Goal: Information Seeking & Learning: Learn about a topic

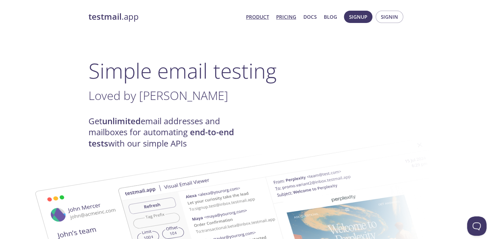
click at [291, 17] on link "Pricing" at bounding box center [286, 17] width 20 height 8
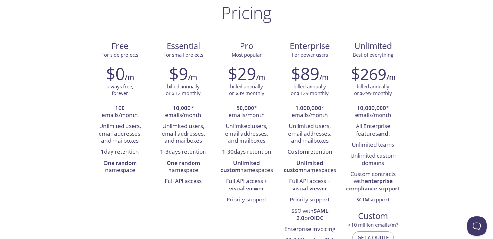
scroll to position [46, 0]
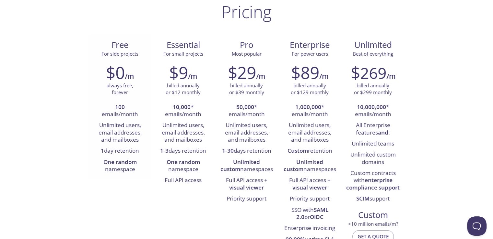
click at [109, 167] on li "One random namespace" at bounding box center [119, 166] width 53 height 18
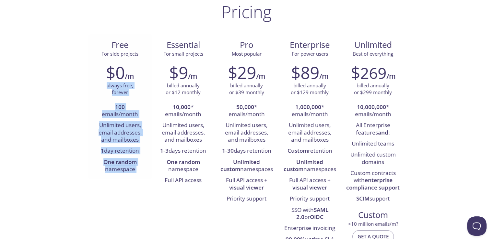
drag, startPoint x: 109, startPoint y: 167, endPoint x: 108, endPoint y: 81, distance: 85.9
click at [111, 84] on div "$0 /m always free, forever 100 emails/month Unlimited users, email addresses, a…" at bounding box center [119, 119] width 63 height 121
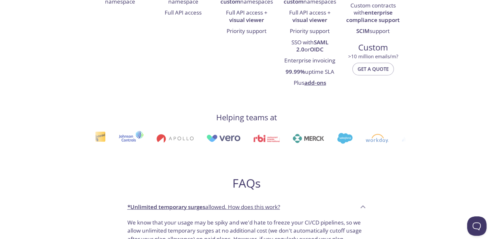
scroll to position [211, 0]
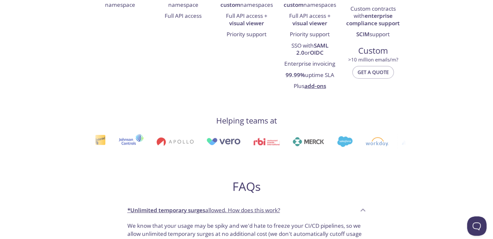
click at [229, 120] on h4 "Helping teams at" at bounding box center [246, 121] width 61 height 10
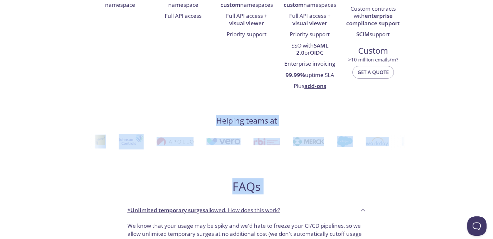
drag, startPoint x: 229, startPoint y: 120, endPoint x: 262, endPoint y: 180, distance: 69.0
click at [262, 180] on div "Pricing Free For side projects $0 /m always free, forever 100 emails/month Unli…" at bounding box center [246, 166] width 316 height 659
click at [255, 118] on h4 "Helping teams at" at bounding box center [246, 121] width 61 height 10
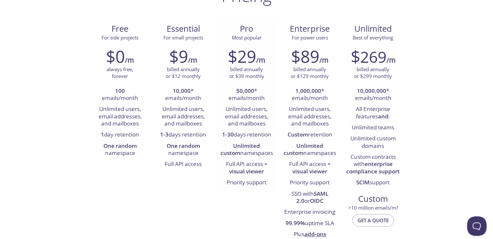
scroll to position [0, 0]
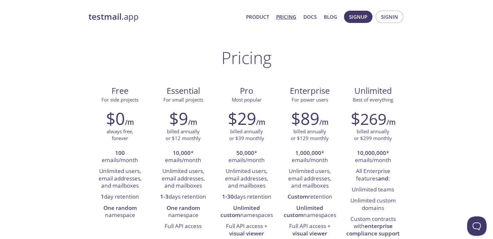
click at [243, 54] on h1 "Pricing" at bounding box center [246, 57] width 50 height 19
drag, startPoint x: 243, startPoint y: 54, endPoint x: 201, endPoint y: 41, distance: 44.6
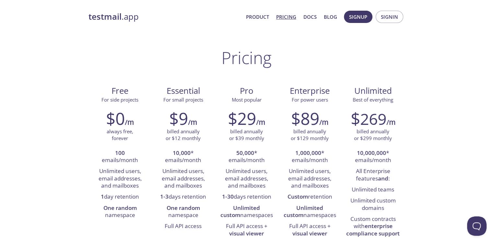
click at [247, 62] on h1 "Pricing" at bounding box center [246, 57] width 50 height 19
click at [228, 50] on h1 "Pricing" at bounding box center [246, 57] width 50 height 19
